Goal: Task Accomplishment & Management: Manage account settings

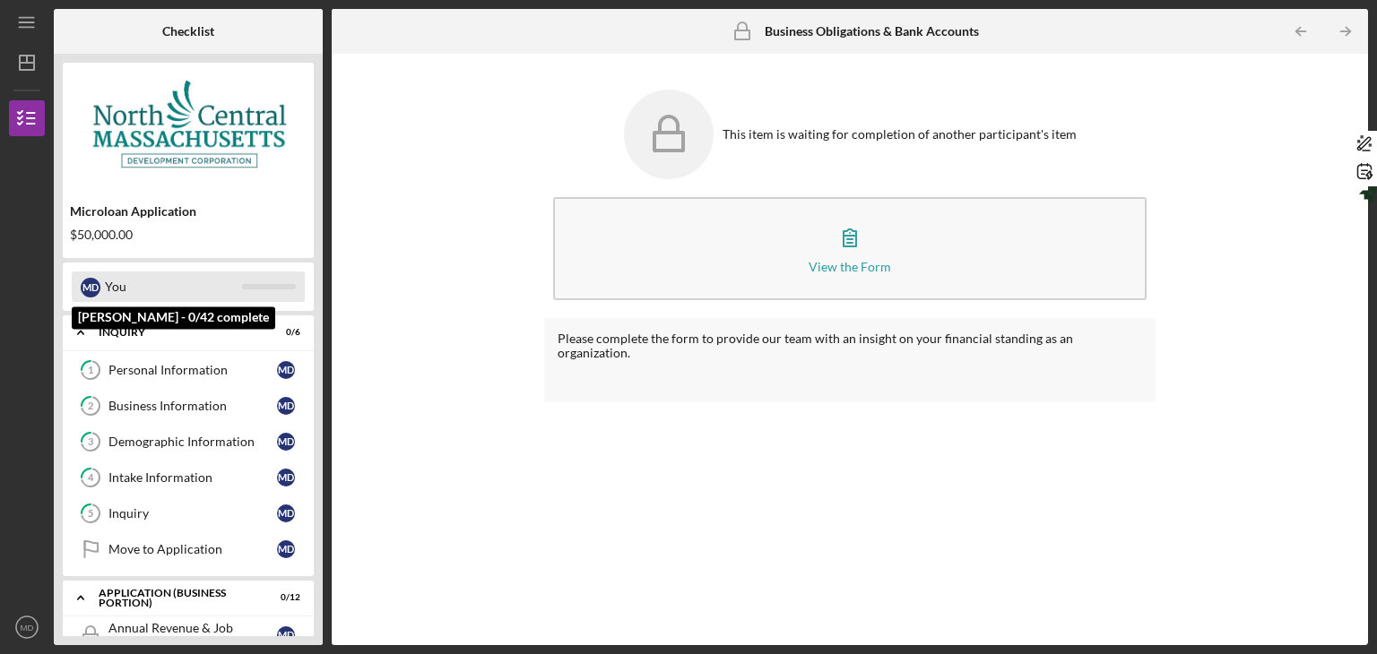
click at [147, 290] on div "You" at bounding box center [173, 287] width 137 height 30
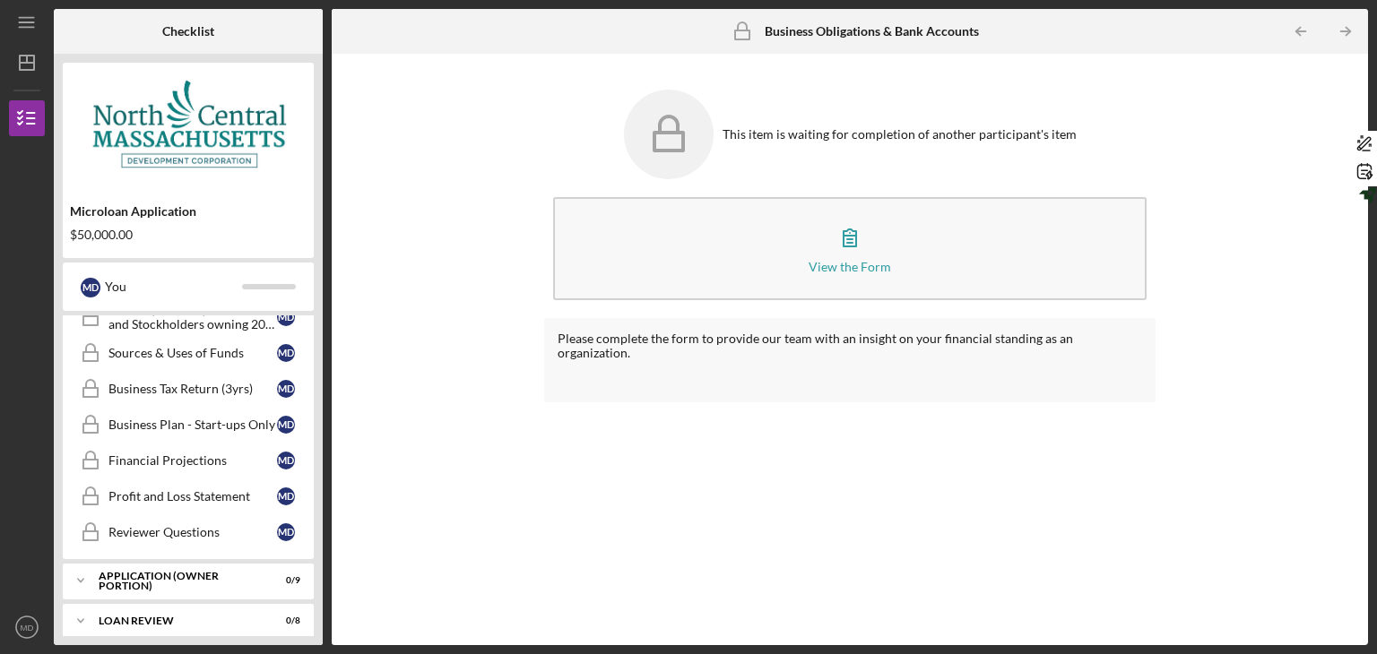
scroll to position [624, 0]
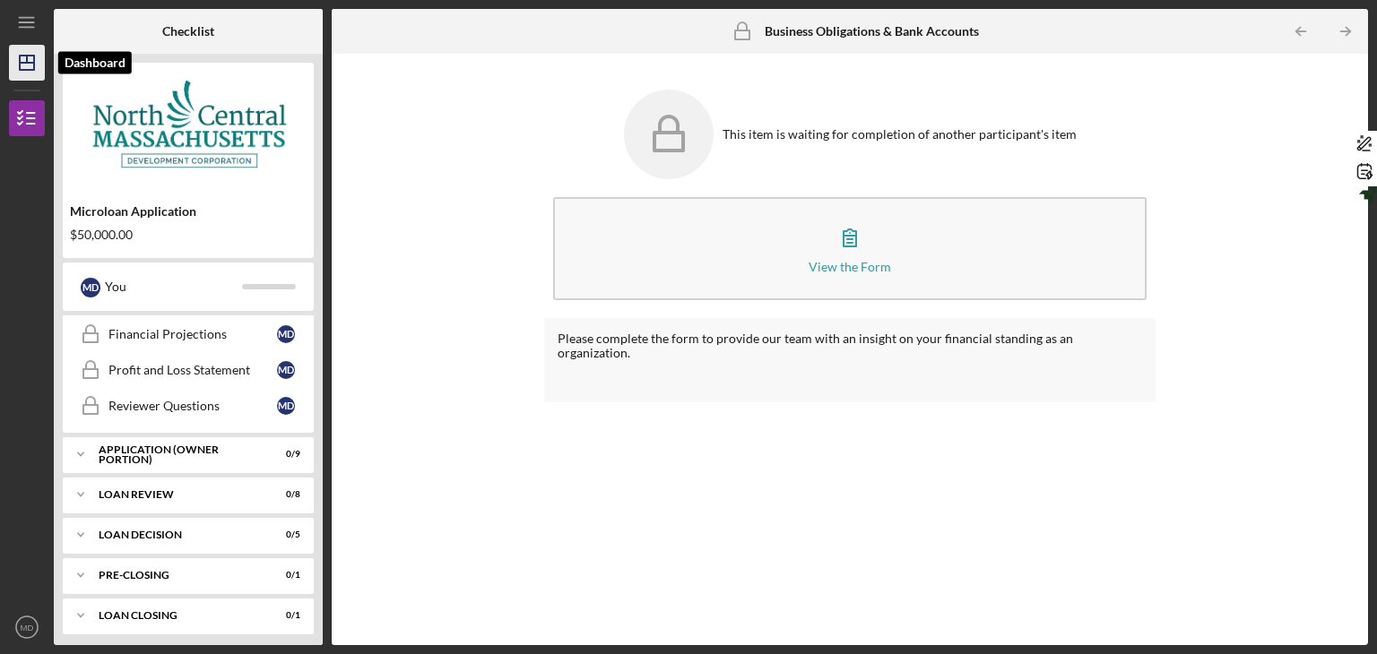
click at [18, 68] on icon "Icon/Dashboard" at bounding box center [26, 62] width 45 height 45
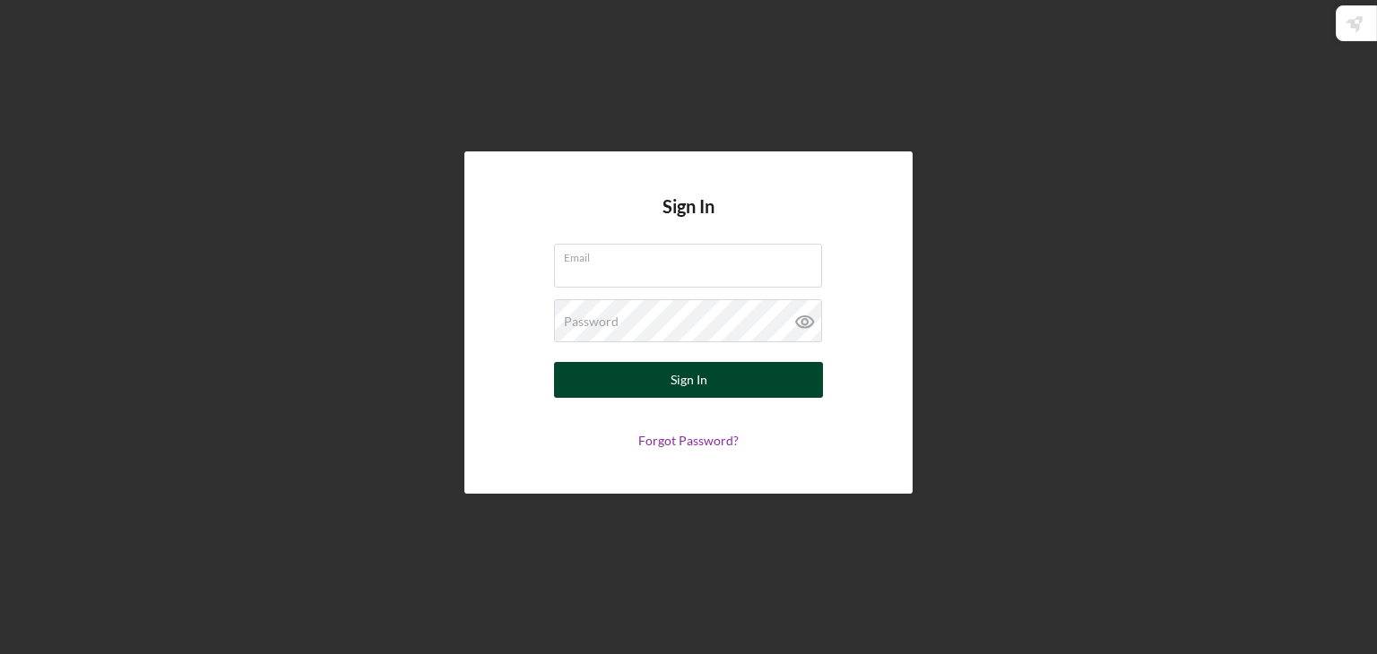
type input "[EMAIL_ADDRESS][DOMAIN_NAME]"
click at [678, 377] on div "Sign In" at bounding box center [689, 380] width 37 height 36
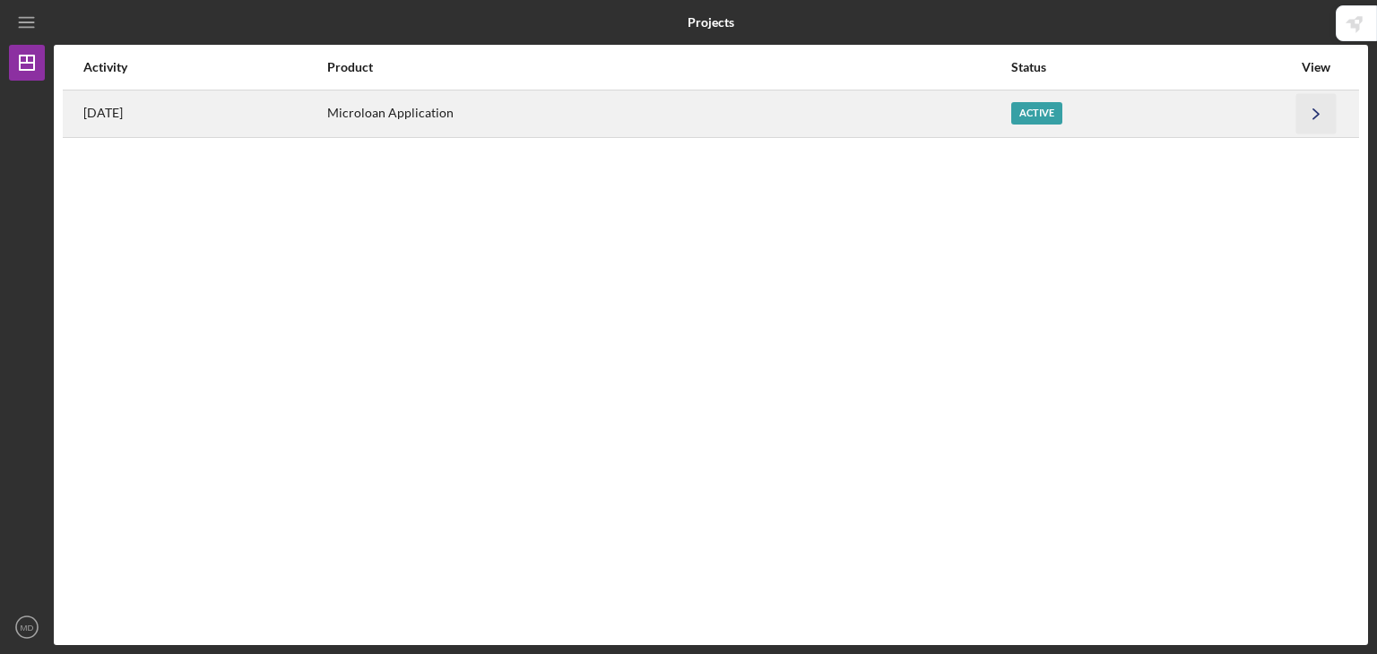
click at [1326, 113] on icon "Icon/Navigate" at bounding box center [1316, 113] width 40 height 40
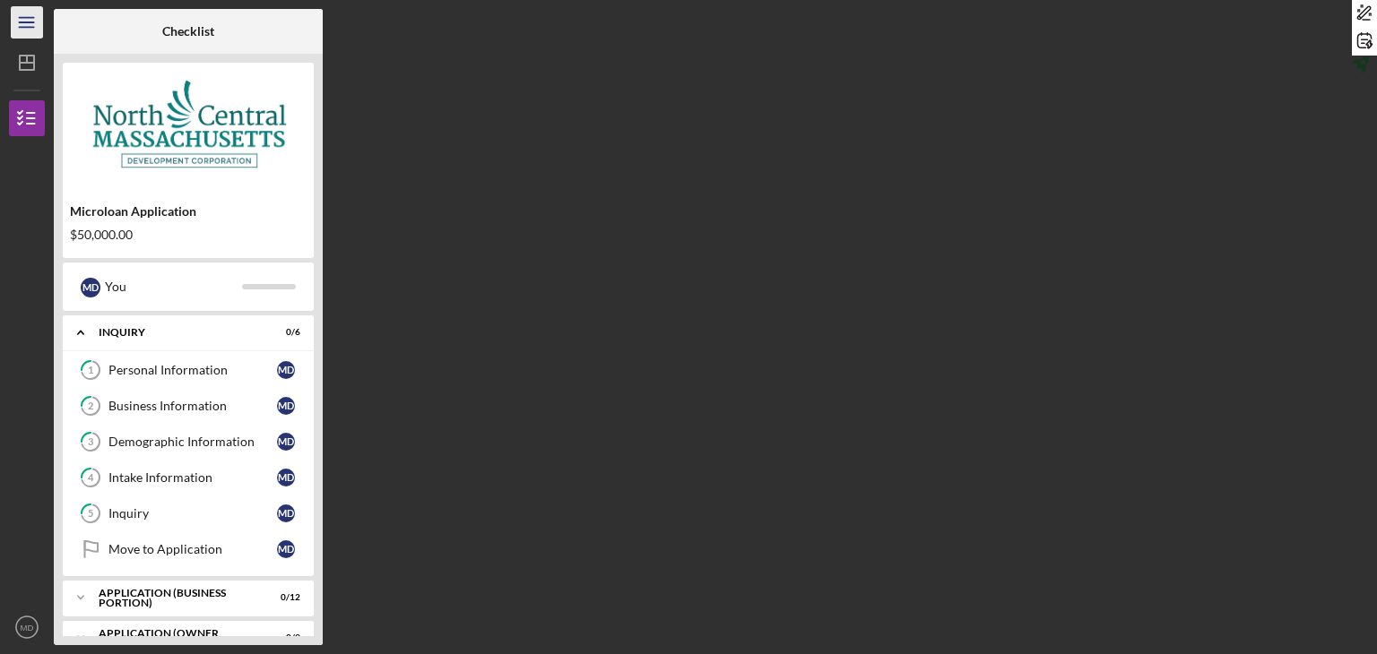
click at [29, 11] on icon "Icon/Menu" at bounding box center [27, 23] width 40 height 40
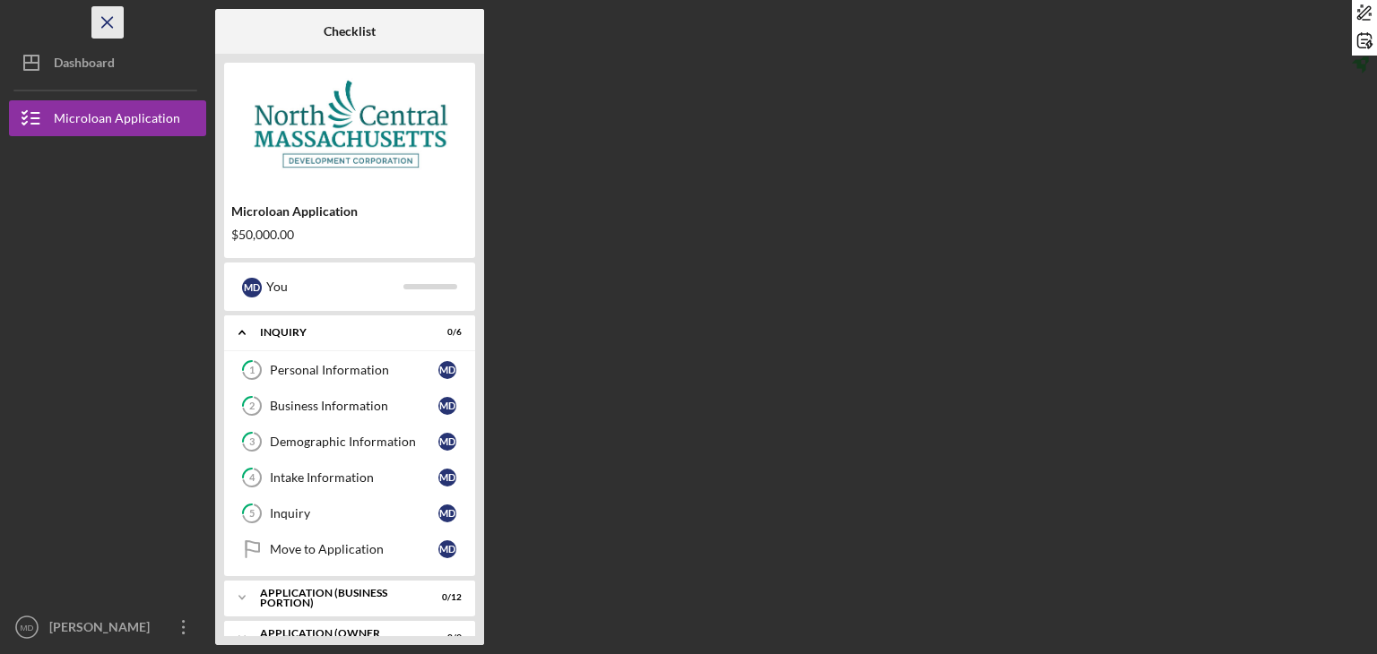
click at [105, 18] on icon "Icon/Menu Close" at bounding box center [108, 23] width 40 height 40
